Goal: Check status: Check status

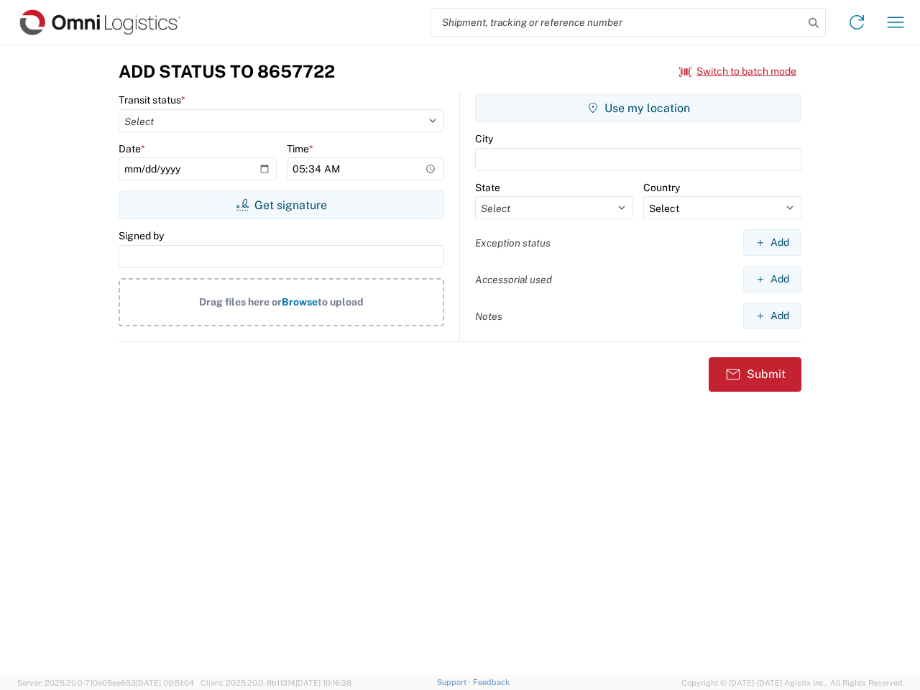
click at [618, 22] on input "search" at bounding box center [617, 22] width 372 height 27
click at [814, 23] on icon at bounding box center [814, 23] width 20 height 20
click at [857, 22] on icon at bounding box center [856, 22] width 23 height 23
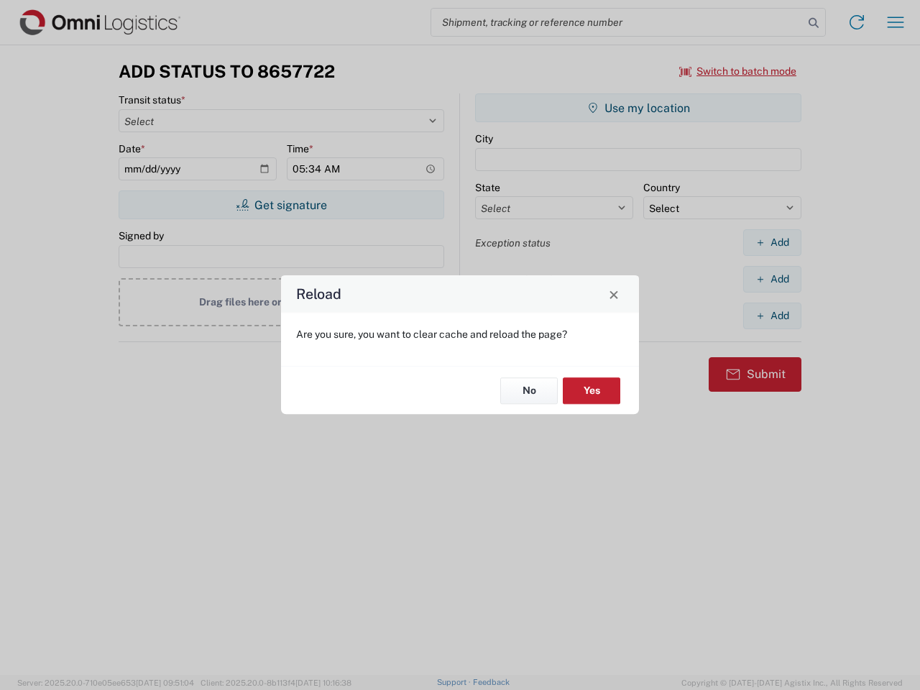
click at [896, 22] on div "Reload Are you sure, you want to clear cache and reload the page? No Yes" at bounding box center [460, 345] width 920 height 690
click at [738, 71] on div "Reload Are you sure, you want to clear cache and reload the page? No Yes" at bounding box center [460, 345] width 920 height 690
click at [281, 205] on div "Reload Are you sure, you want to clear cache and reload the page? No Yes" at bounding box center [460, 345] width 920 height 690
click at [638, 108] on div "Reload Are you sure, you want to clear cache and reload the page? No Yes" at bounding box center [460, 345] width 920 height 690
click at [772, 242] on div "Reload Are you sure, you want to clear cache and reload the page? No Yes" at bounding box center [460, 345] width 920 height 690
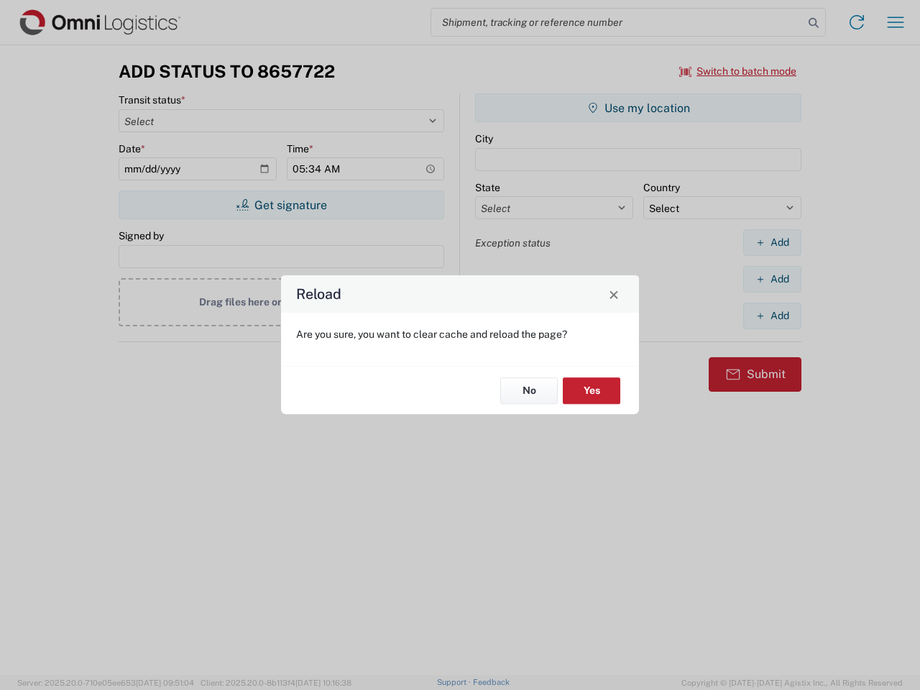
click at [772, 279] on div "Reload Are you sure, you want to clear cache and reload the page? No Yes" at bounding box center [460, 345] width 920 height 690
click at [772, 316] on div "Reload Are you sure, you want to clear cache and reload the page? No Yes" at bounding box center [460, 345] width 920 height 690
